Goal: Check status: Check status

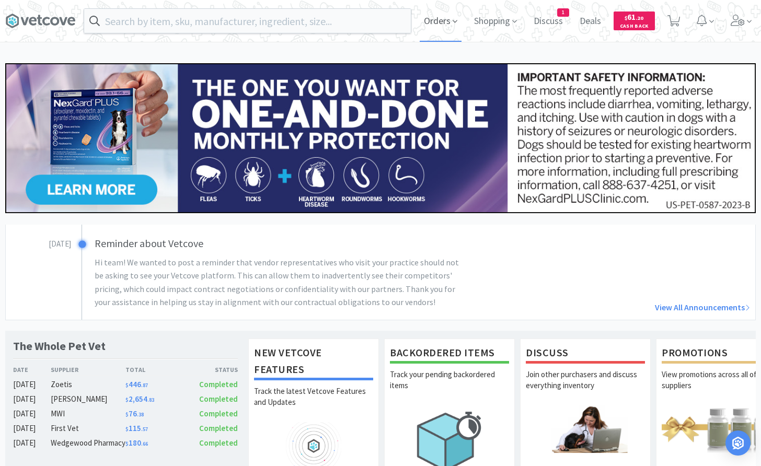
click at [438, 14] on span "Orders" at bounding box center [441, 21] width 42 height 42
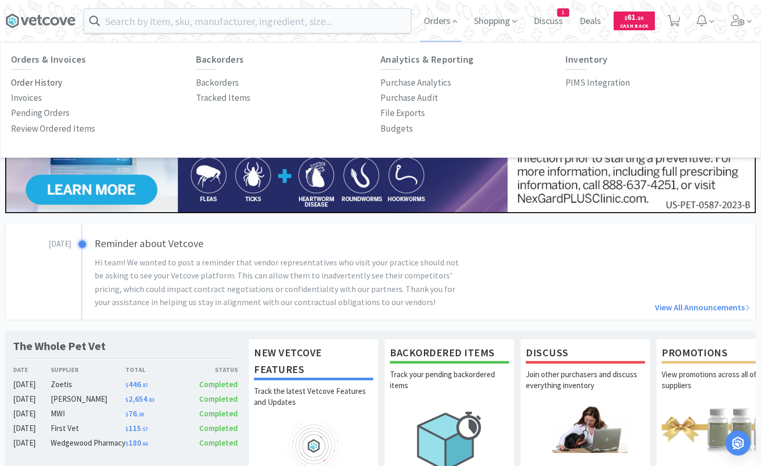
click at [39, 80] on p "Order History" at bounding box center [36, 83] width 51 height 14
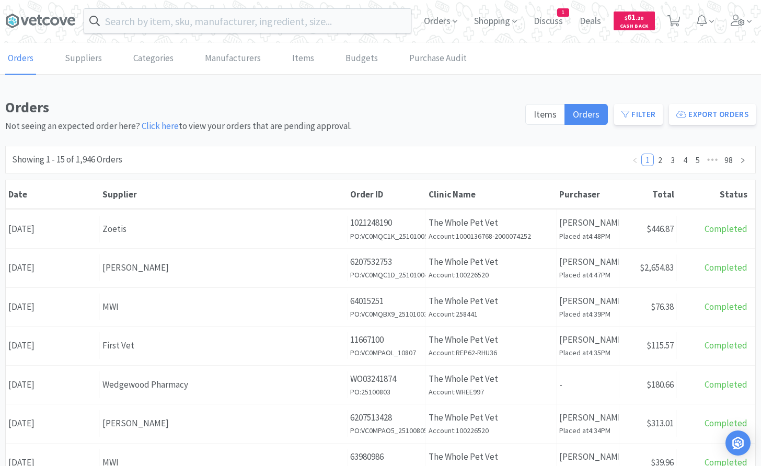
drag, startPoint x: 190, startPoint y: 271, endPoint x: 244, endPoint y: 277, distance: 54.2
click at [190, 271] on div "[PERSON_NAME]" at bounding box center [223, 268] width 242 height 14
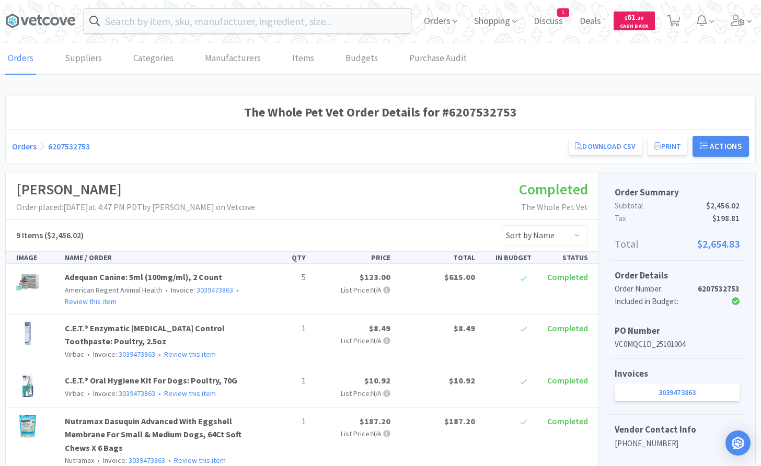
click at [28, 143] on link "Orders" at bounding box center [24, 146] width 25 height 10
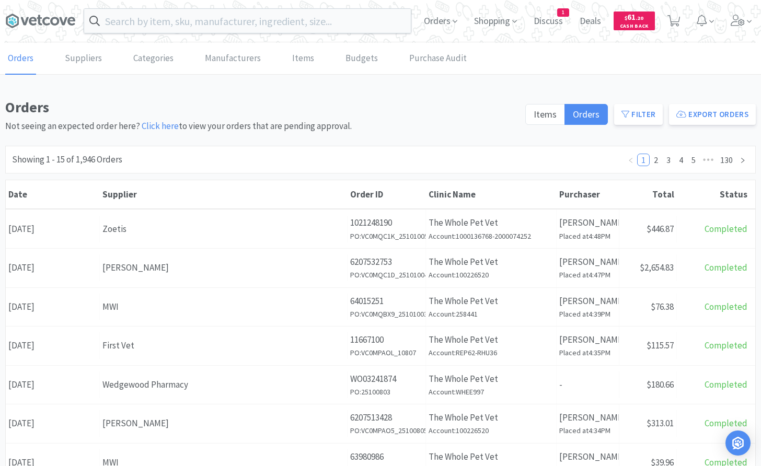
click at [150, 310] on div "MWI" at bounding box center [223, 307] width 242 height 14
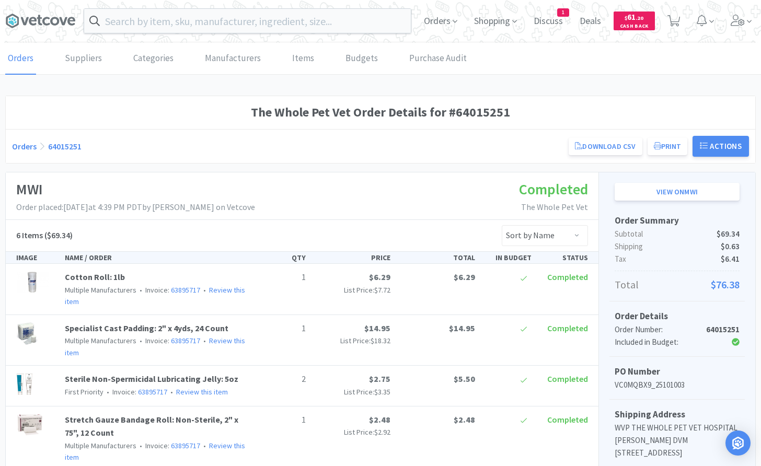
click at [15, 67] on link "Orders" at bounding box center [20, 59] width 31 height 32
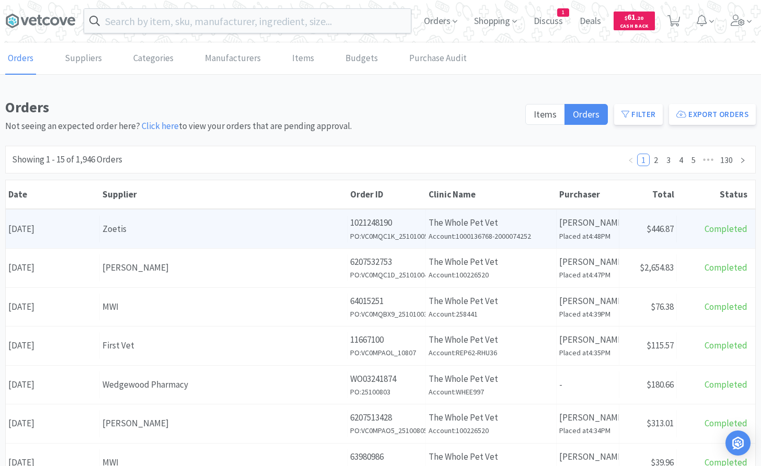
click at [127, 227] on div "Zoetis" at bounding box center [223, 229] width 242 height 14
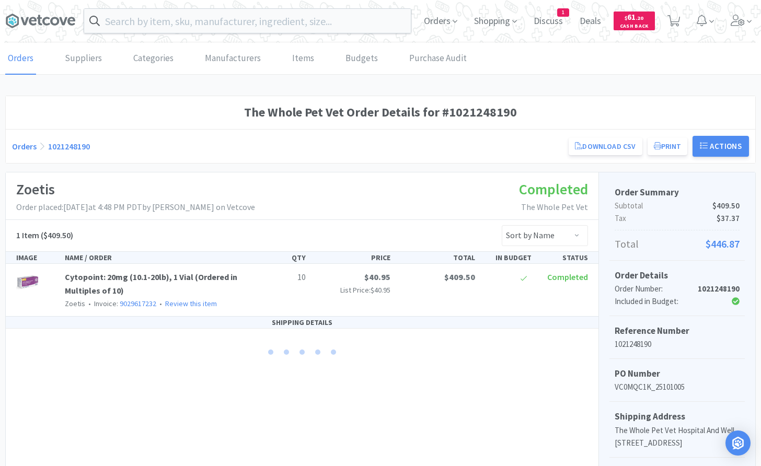
click at [16, 66] on link "Orders" at bounding box center [20, 59] width 31 height 32
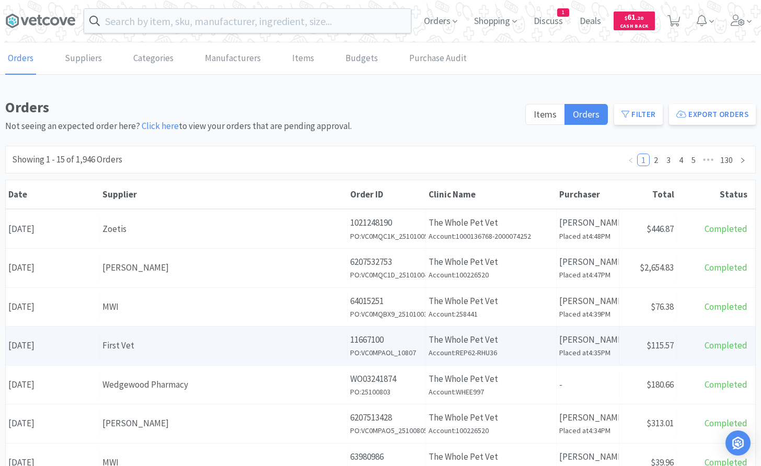
click at [118, 355] on div "Supplier First Vet" at bounding box center [224, 346] width 248 height 27
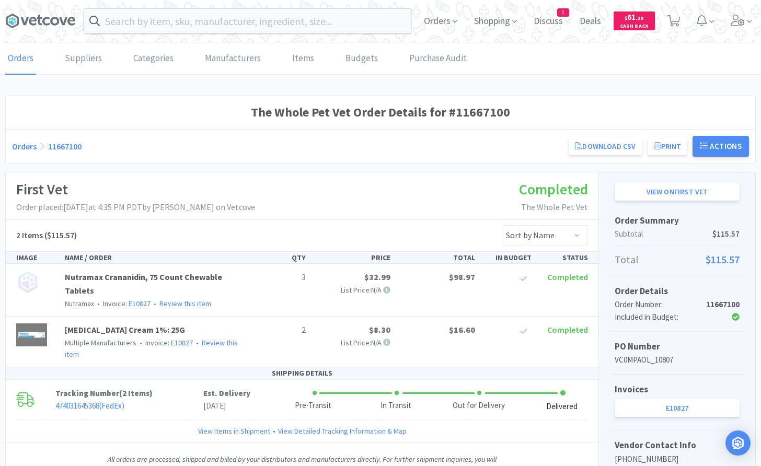
click at [10, 55] on link "Orders" at bounding box center [20, 59] width 31 height 32
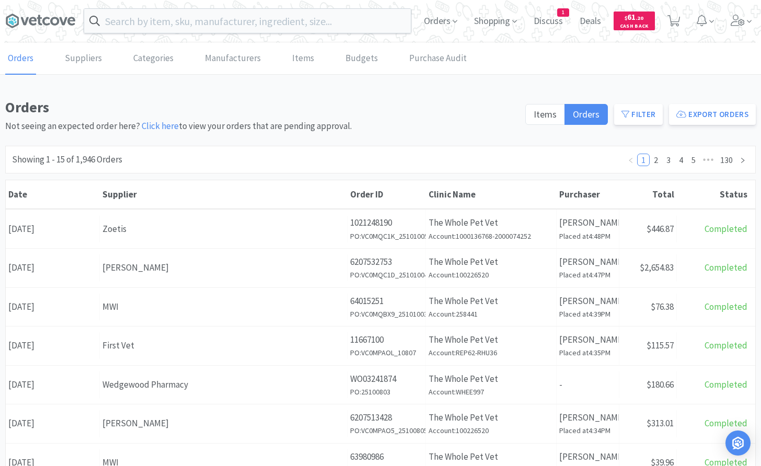
click at [77, 81] on div "Orders Suppliers Categories Manufacturers Items Budgets Purchase Audit Orders N…" at bounding box center [380, 437] width 761 height 789
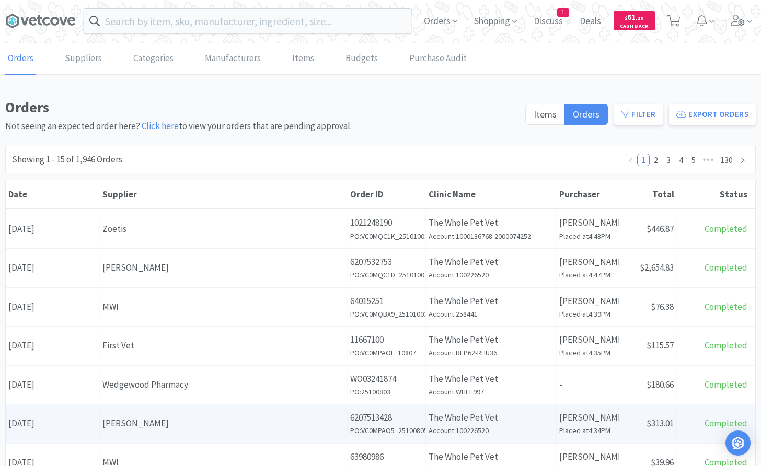
click at [133, 424] on div "[PERSON_NAME]" at bounding box center [223, 424] width 242 height 14
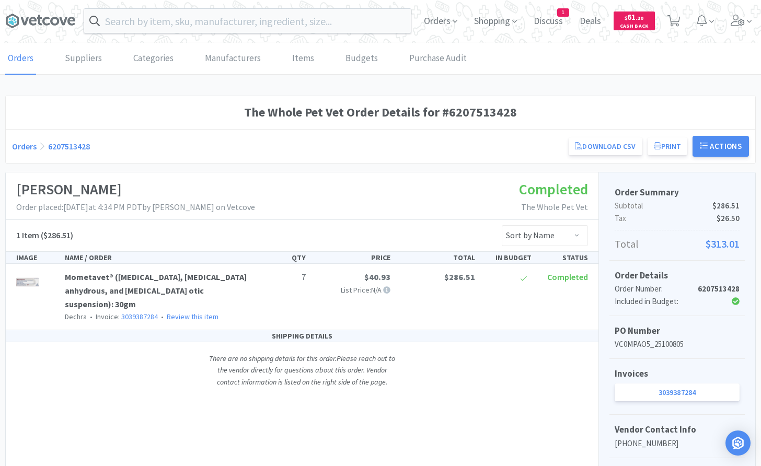
click at [24, 53] on link "Orders" at bounding box center [20, 59] width 31 height 32
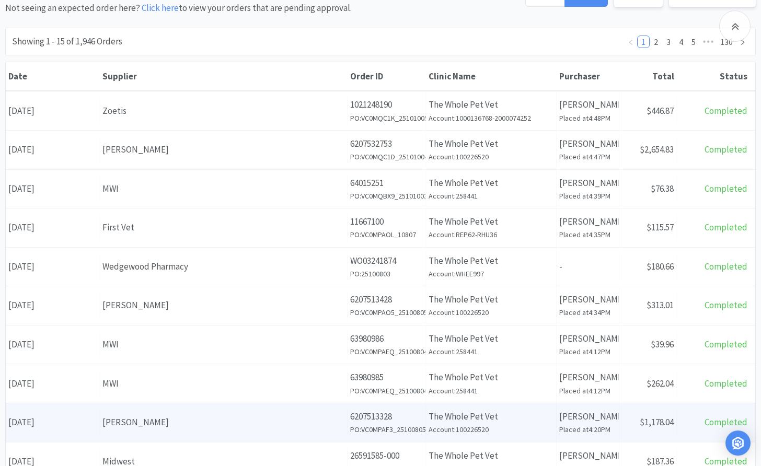
scroll to position [160, 0]
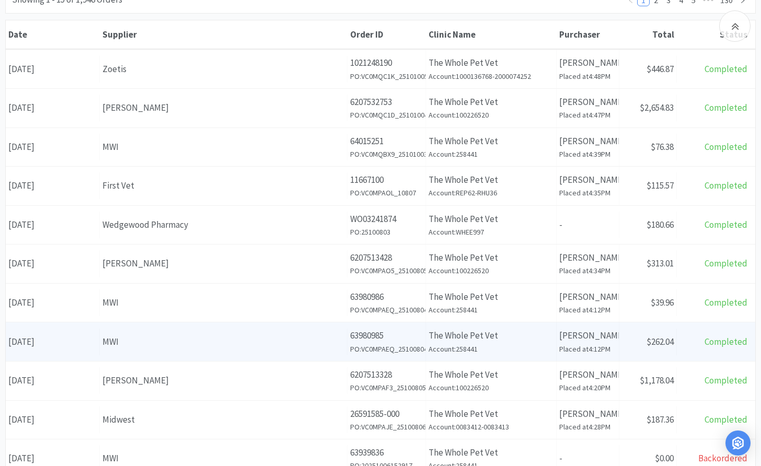
click at [166, 348] on div "MWI" at bounding box center [223, 342] width 242 height 14
